Goal: Information Seeking & Learning: Learn about a topic

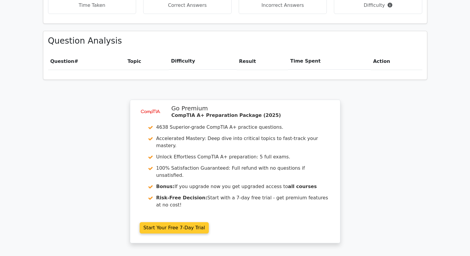
scroll to position [449, 0]
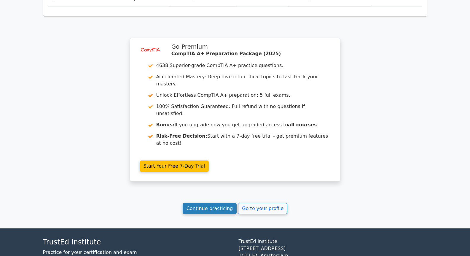
click at [222, 203] on link "Continue practicing" at bounding box center [210, 208] width 54 height 11
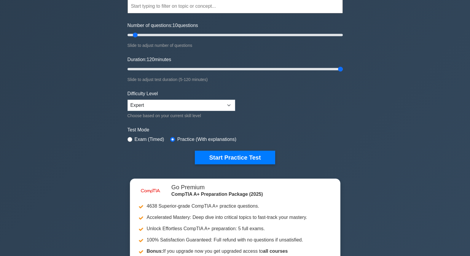
drag, startPoint x: 141, startPoint y: 67, endPoint x: 368, endPoint y: 72, distance: 226.9
type input "120"
click at [343, 72] on input "Duration: 120 minutes" at bounding box center [235, 69] width 215 height 7
type input "15"
click at [142, 34] on input "Number of questions: 15 questions" at bounding box center [235, 34] width 215 height 7
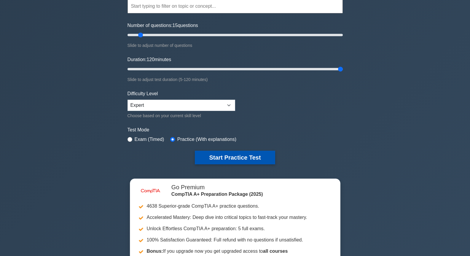
click at [253, 157] on button "Start Practice Test" at bounding box center [235, 158] width 80 height 14
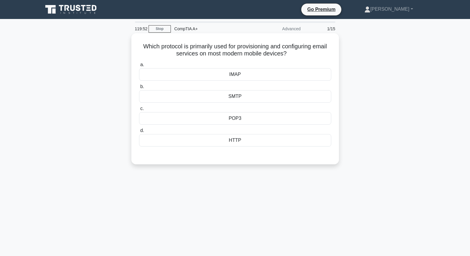
click at [229, 96] on div "SMTP" at bounding box center [235, 96] width 192 height 12
click at [139, 89] on input "b. SMTP" at bounding box center [139, 87] width 0 height 4
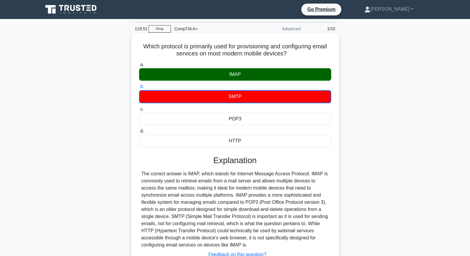
click at [231, 76] on div "IMAP" at bounding box center [235, 74] width 192 height 12
click at [139, 67] on input "a. IMAP" at bounding box center [139, 65] width 0 height 4
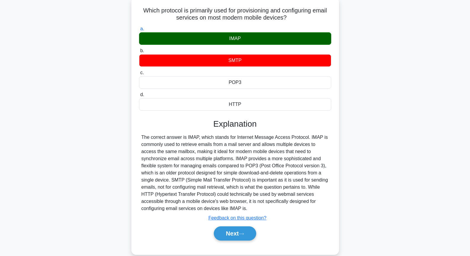
scroll to position [64, 0]
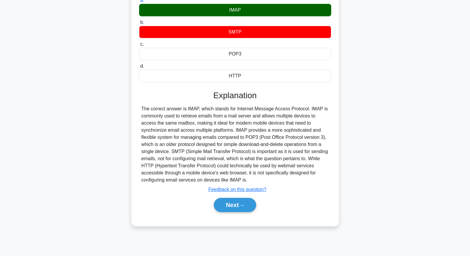
drag, startPoint x: 250, startPoint y: 217, endPoint x: 250, endPoint y: 213, distance: 3.9
click at [250, 216] on div "a. IMAP b. SMTP c. d." at bounding box center [235, 108] width 193 height 224
click at [250, 207] on button "Next" at bounding box center [235, 205] width 42 height 14
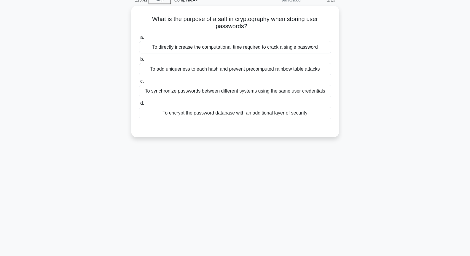
scroll to position [0, 0]
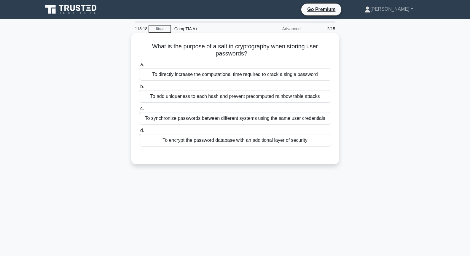
click at [211, 123] on div "To synchronize passwords between different systems using the same user credenti…" at bounding box center [235, 118] width 192 height 12
click at [139, 111] on input "c. To synchronize passwords between different systems using the same user crede…" at bounding box center [139, 109] width 0 height 4
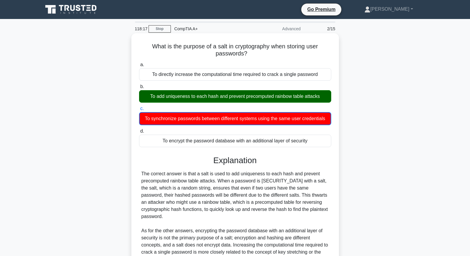
click at [212, 102] on div "To add uniqueness to each hash and prevent precomputed rainbow table attacks" at bounding box center [235, 96] width 192 height 12
click at [139, 89] on input "b. To add uniqueness to each hash and prevent precomputed rainbow table attacks" at bounding box center [139, 87] width 0 height 4
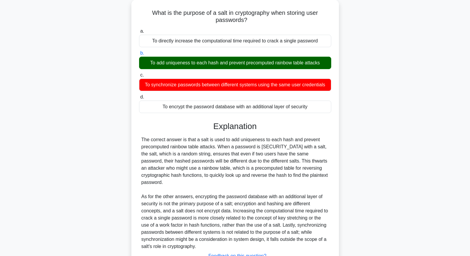
scroll to position [74, 0]
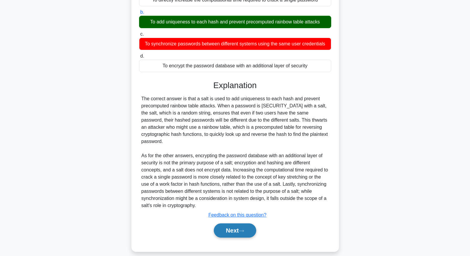
click at [237, 227] on button "Next" at bounding box center [235, 230] width 42 height 14
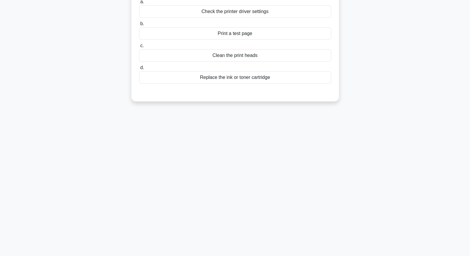
scroll to position [0, 0]
